Goal: Task Accomplishment & Management: Use online tool/utility

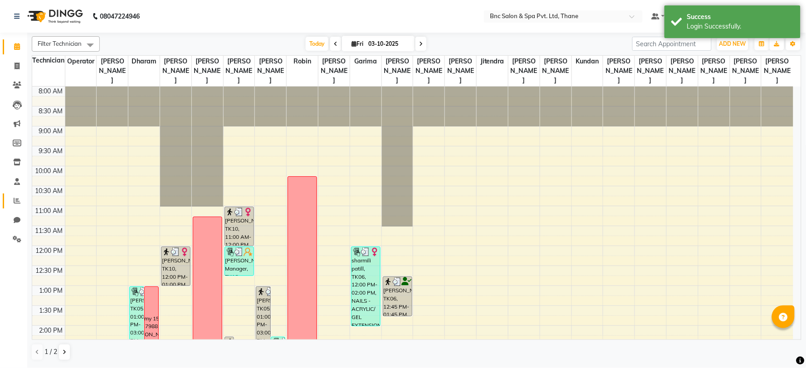
click at [20, 206] on link "Reports" at bounding box center [14, 201] width 22 height 15
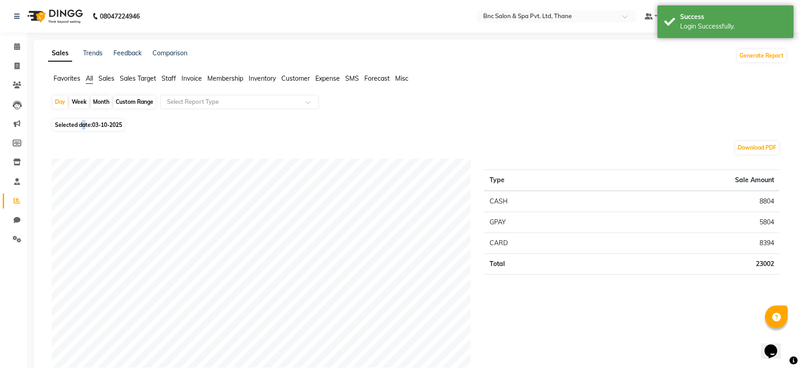
click at [84, 129] on span "Selected date: 03-10-2025" at bounding box center [89, 124] width 72 height 11
select select "10"
select select "2025"
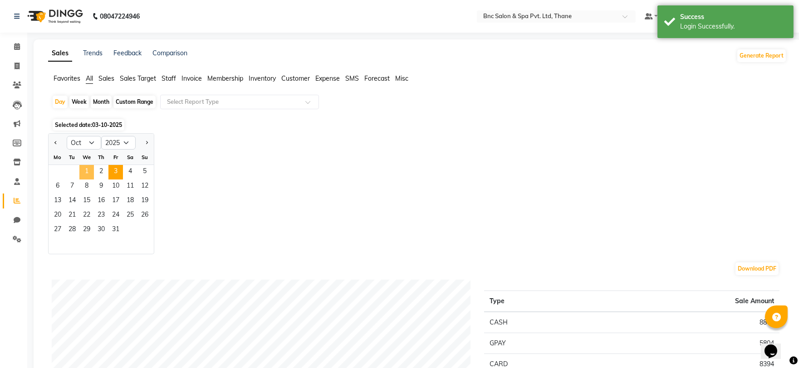
click at [83, 173] on span "1" at bounding box center [86, 172] width 15 height 15
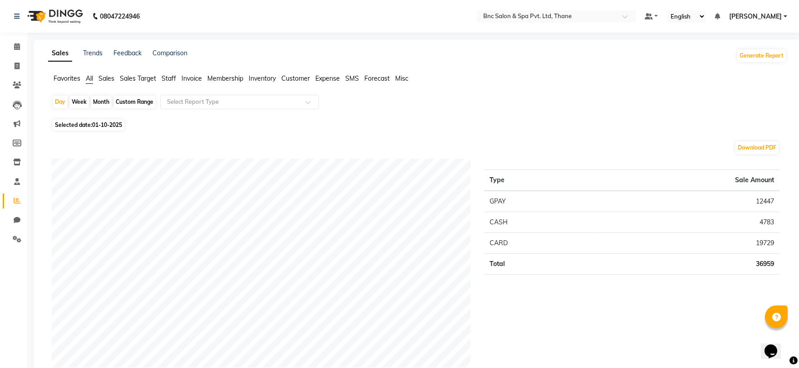
click at [106, 123] on span "01-10-2025" at bounding box center [107, 125] width 30 height 7
select select "10"
select select "2025"
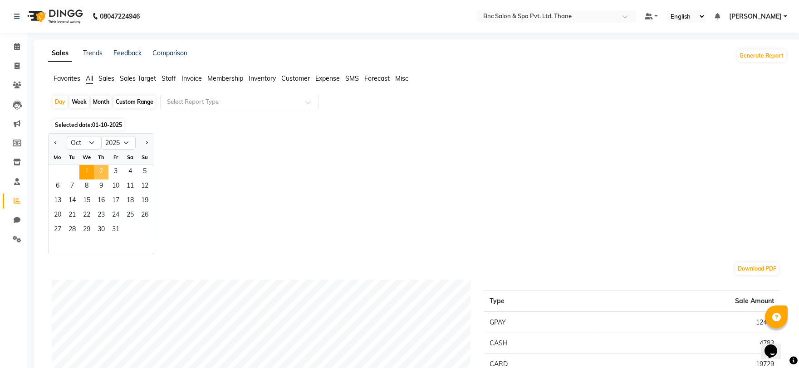
click at [96, 172] on span "2" at bounding box center [101, 172] width 15 height 15
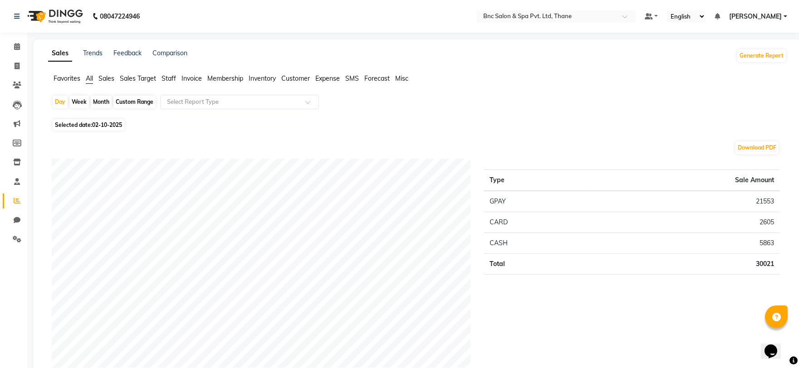
click at [171, 81] on span "Staff" at bounding box center [169, 78] width 15 height 8
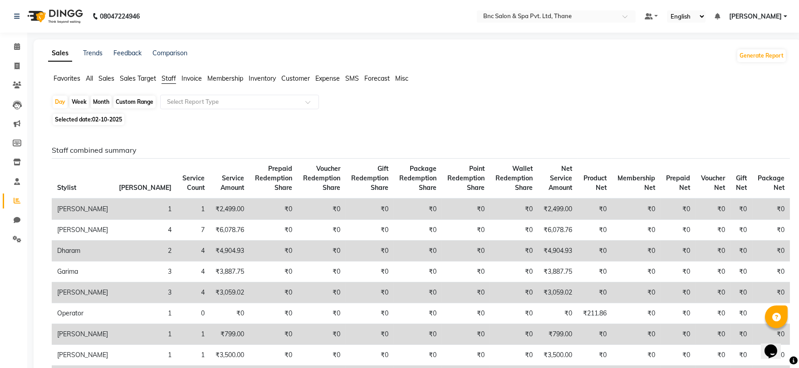
click at [212, 109] on div "Day Week Month Custom Range Select Report Type" at bounding box center [417, 103] width 731 height 16
click at [217, 95] on div "Select Report Type" at bounding box center [239, 102] width 159 height 15
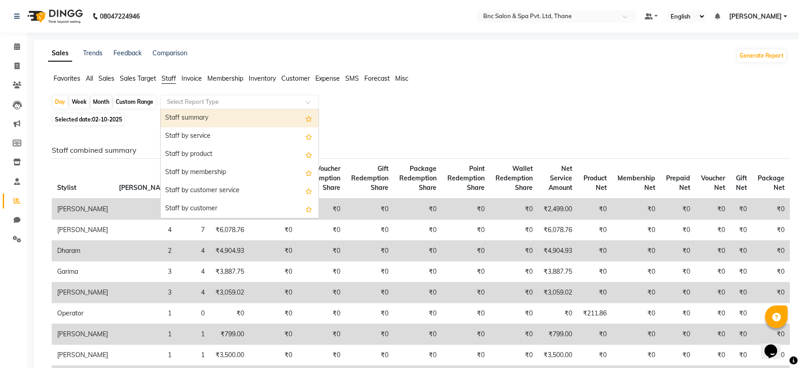
click at [203, 121] on div "Staff summary" at bounding box center [240, 118] width 158 height 18
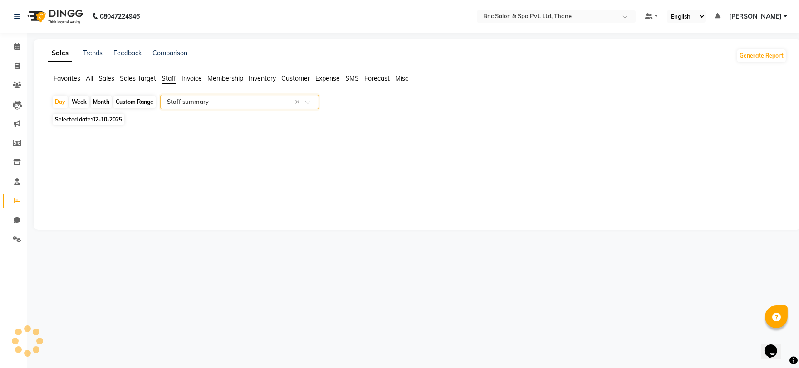
select select "full_report"
select select "csv"
click at [102, 109] on div "Day Week Month Custom Range Select Report Type × Staff summary ×" at bounding box center [417, 103] width 731 height 16
click at [114, 116] on span "Selected date: [DATE]" at bounding box center [89, 119] width 72 height 11
select select "10"
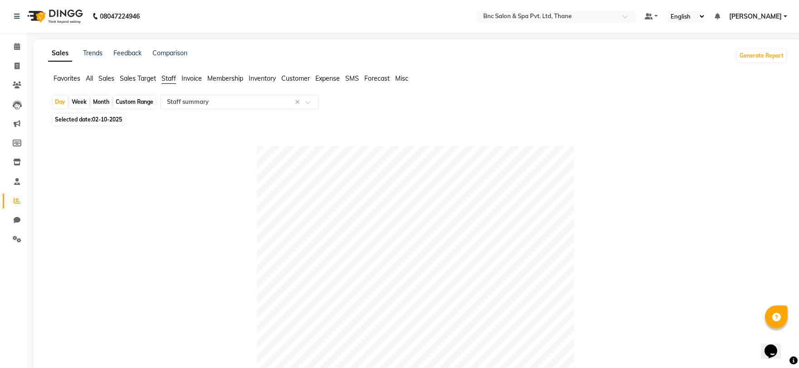
select select "2025"
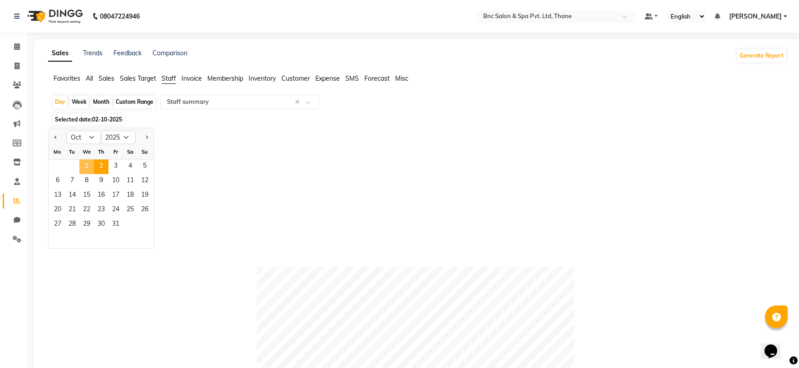
click at [87, 170] on span "1" at bounding box center [86, 167] width 15 height 15
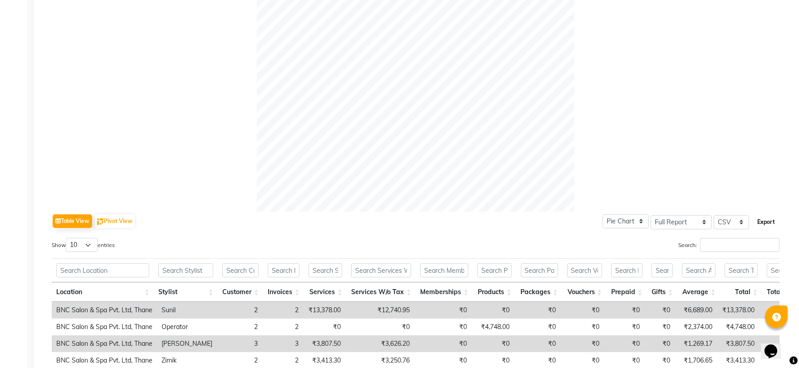
click at [774, 227] on button "Export" at bounding box center [766, 222] width 25 height 15
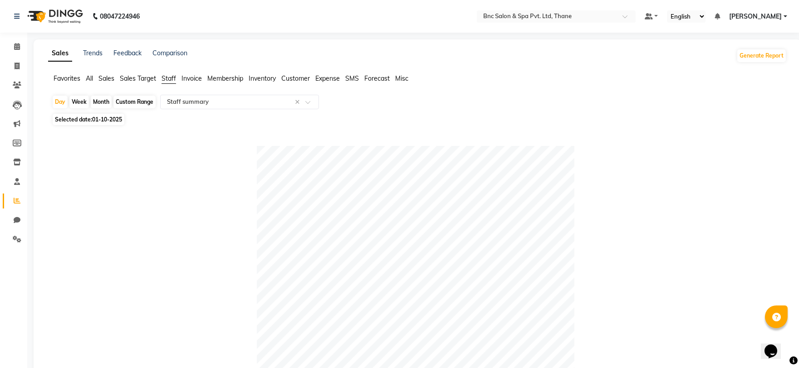
click at [94, 118] on span "01-10-2025" at bounding box center [107, 119] width 30 height 7
select select "10"
select select "2025"
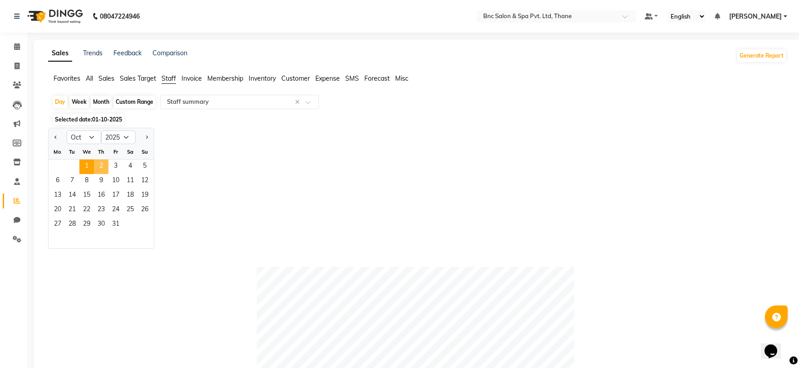
click at [105, 162] on span "2" at bounding box center [101, 167] width 15 height 15
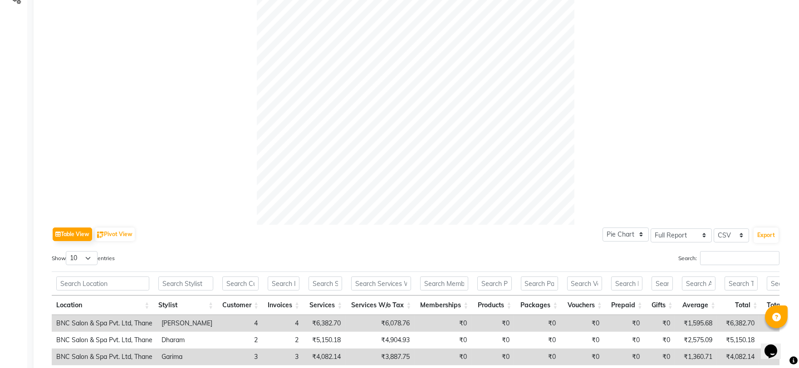
scroll to position [302, 0]
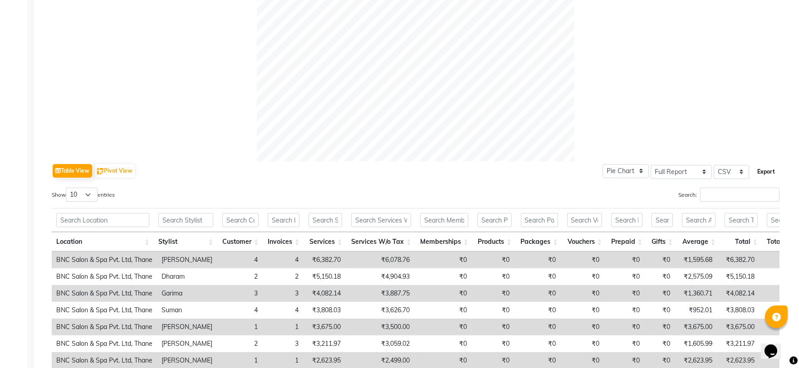
click at [764, 169] on button "Export" at bounding box center [766, 171] width 25 height 15
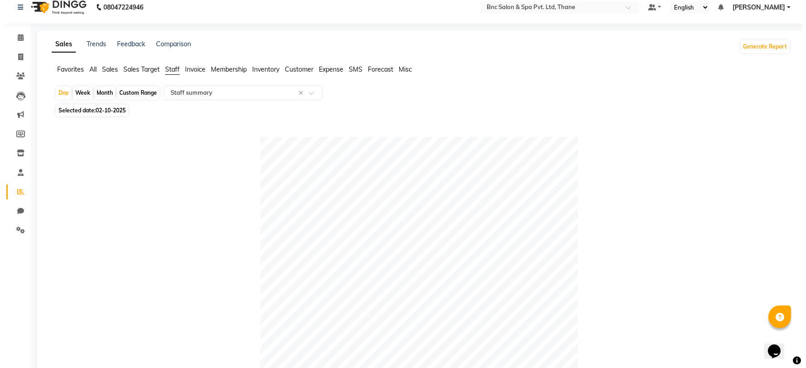
scroll to position [0, 0]
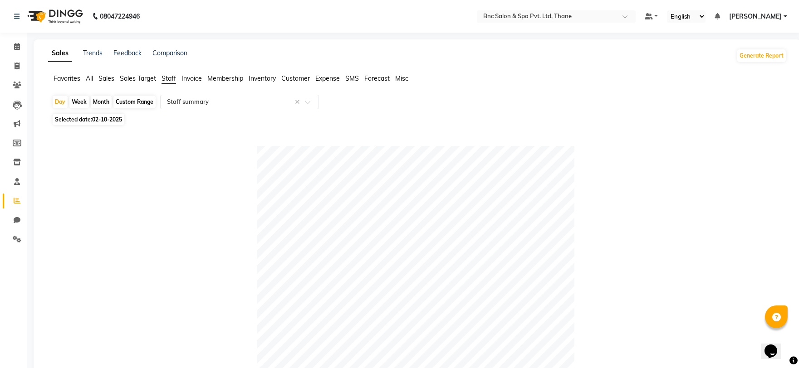
click at [328, 82] on span "Expense" at bounding box center [327, 78] width 25 height 8
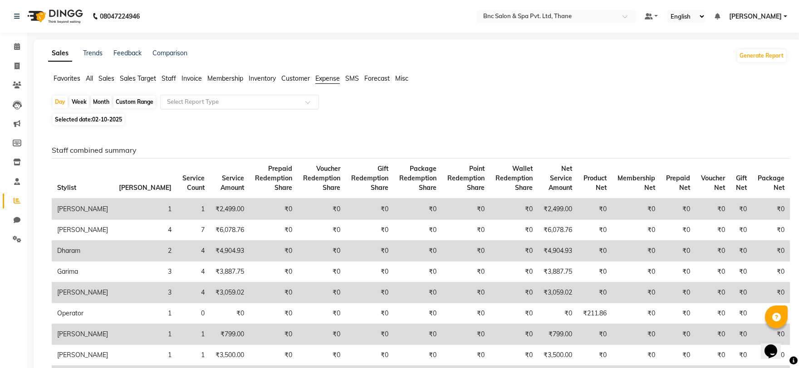
click at [246, 106] on input "text" at bounding box center [230, 102] width 131 height 9
click at [110, 124] on span "Selected date: [DATE]" at bounding box center [89, 119] width 72 height 11
select select "10"
select select "2025"
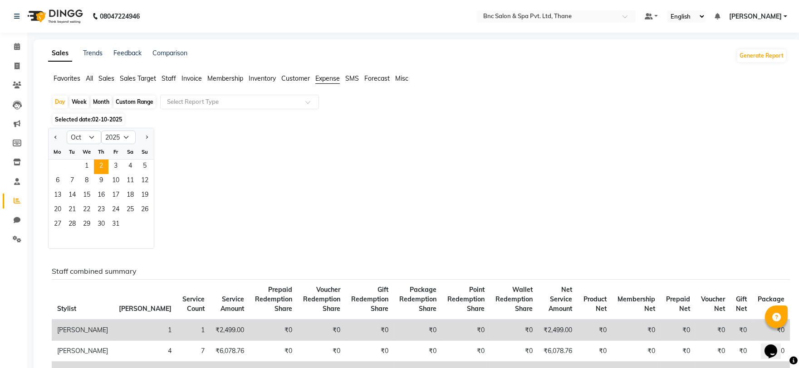
click at [78, 166] on div "1 2 3 4 5" at bounding box center [101, 167] width 105 height 15
click at [84, 163] on span "1" at bounding box center [86, 167] width 15 height 15
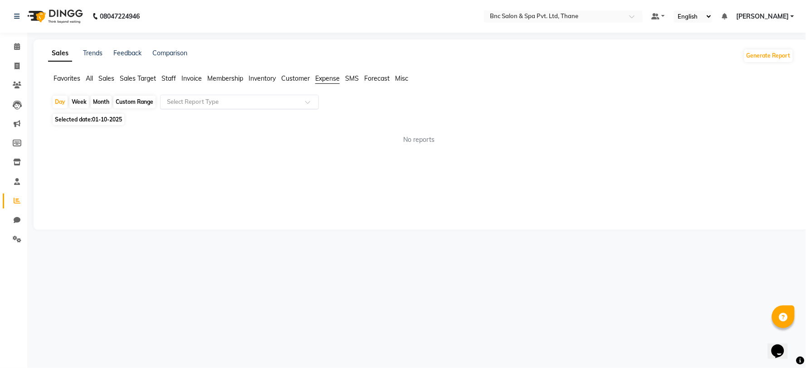
click at [217, 101] on input "text" at bounding box center [230, 102] width 131 height 9
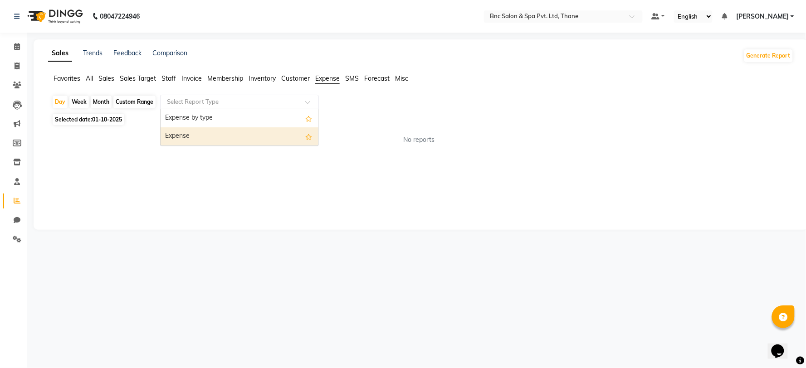
click at [221, 136] on div "Expense" at bounding box center [240, 136] width 158 height 18
select select "full_report"
select select "csv"
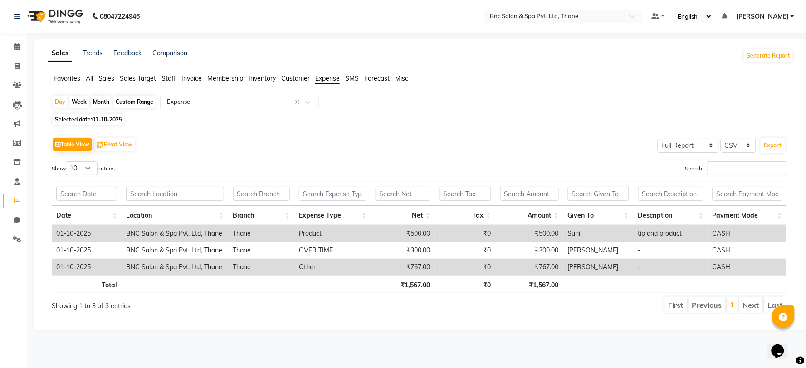
click at [113, 126] on div "Day Week Month Custom Range Select Report Type × Expense × Selected date: [DATE…" at bounding box center [421, 208] width 746 height 227
click at [113, 122] on span "01-10-2025" at bounding box center [107, 119] width 30 height 7
select select "10"
select select "2025"
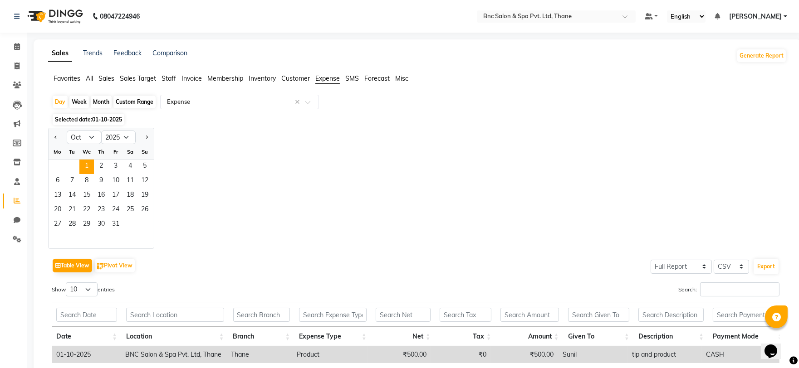
click at [96, 159] on div "Th" at bounding box center [101, 152] width 15 height 15
click at [100, 166] on span "2" at bounding box center [101, 167] width 15 height 15
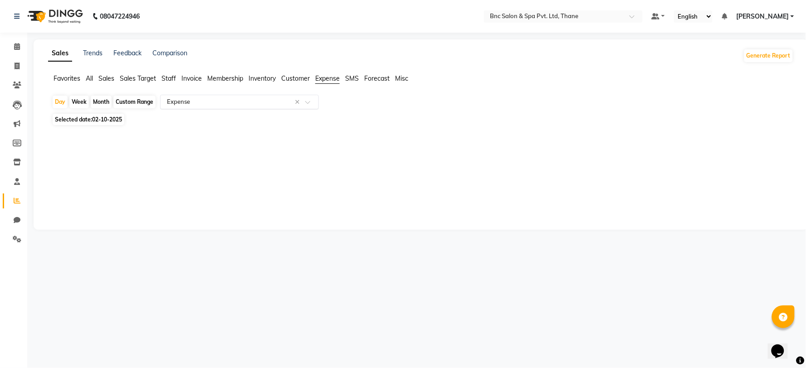
drag, startPoint x: 198, startPoint y: 99, endPoint x: 203, endPoint y: 104, distance: 7.4
click at [201, 104] on input "text" at bounding box center [230, 102] width 131 height 9
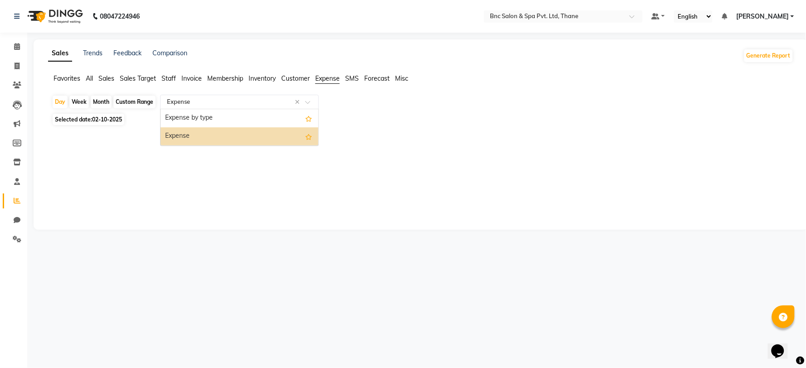
click at [193, 146] on ng-dropdown-panel "Expense by type Expense" at bounding box center [239, 127] width 159 height 37
click at [194, 140] on div "Expense" at bounding box center [240, 136] width 158 height 18
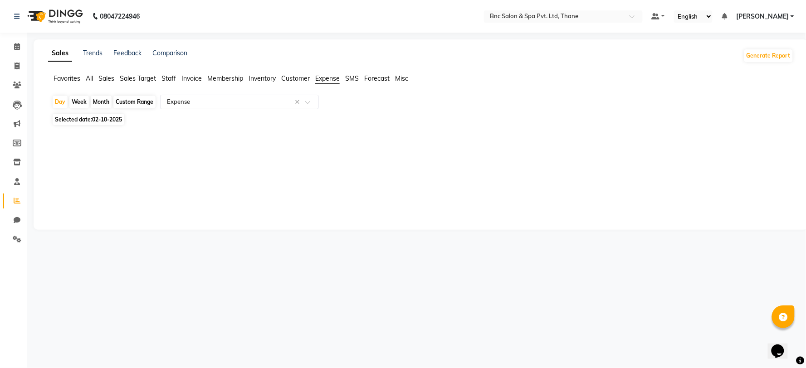
drag, startPoint x: 195, startPoint y: 139, endPoint x: 200, endPoint y: 137, distance: 5.3
click at [196, 139] on div at bounding box center [419, 135] width 750 height 15
click at [200, 137] on div at bounding box center [419, 135] width 750 height 15
